Goal: Browse casually: Explore the website without a specific task or goal

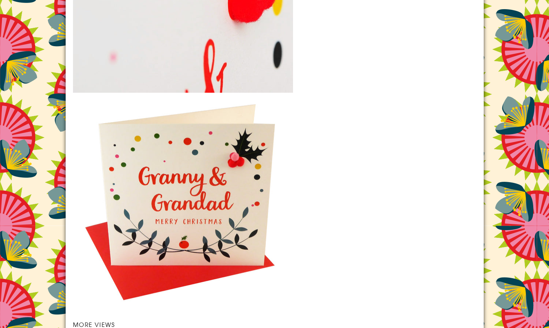
scroll to position [984, 0]
